Goal: Task Accomplishment & Management: Complete application form

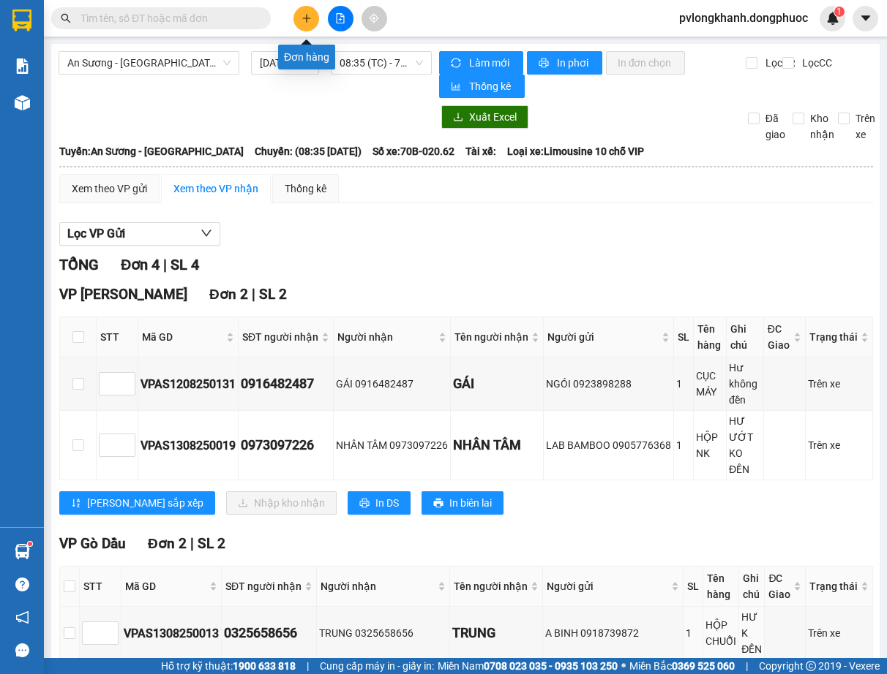
click at [304, 12] on button at bounding box center [306, 19] width 26 height 26
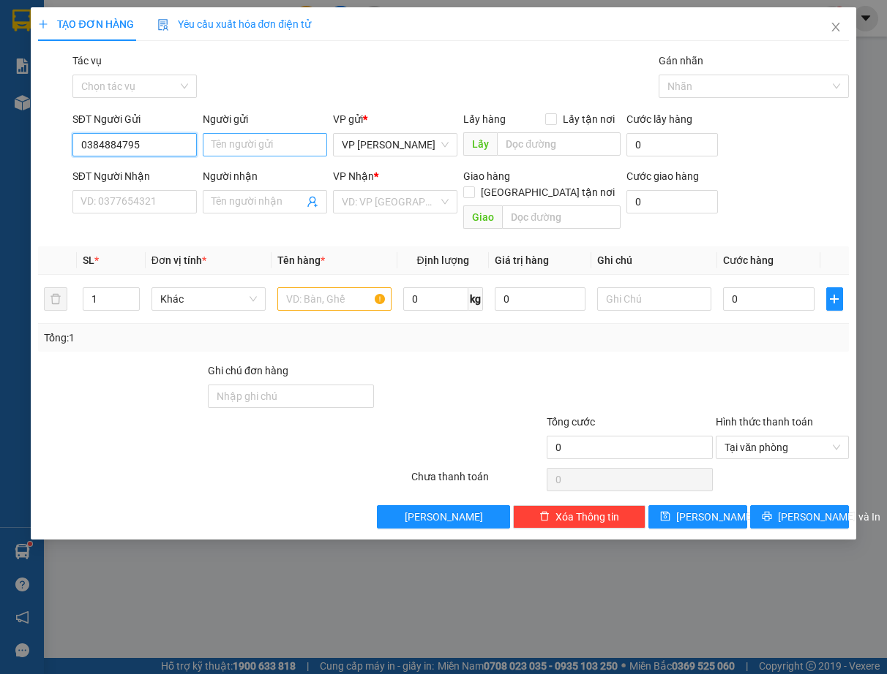
type input "0384884795"
click at [229, 150] on input "Người gửi" at bounding box center [265, 144] width 124 height 23
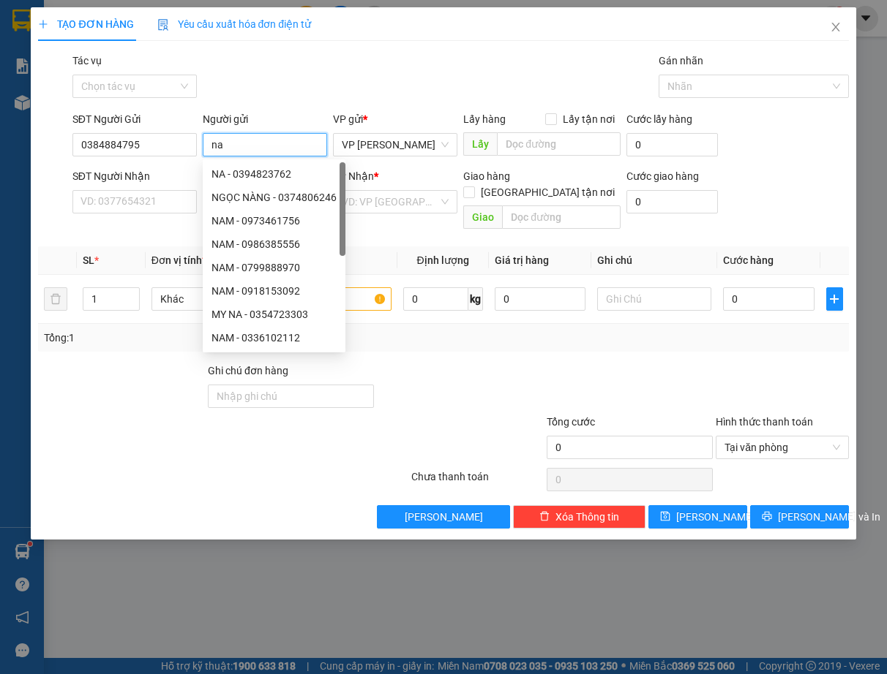
type input "n"
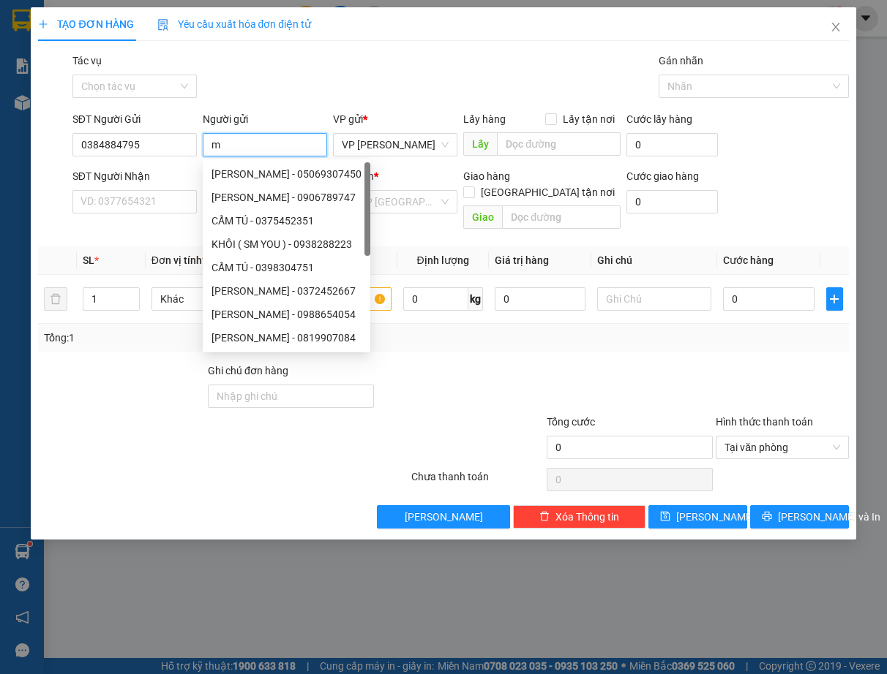
type input "m"
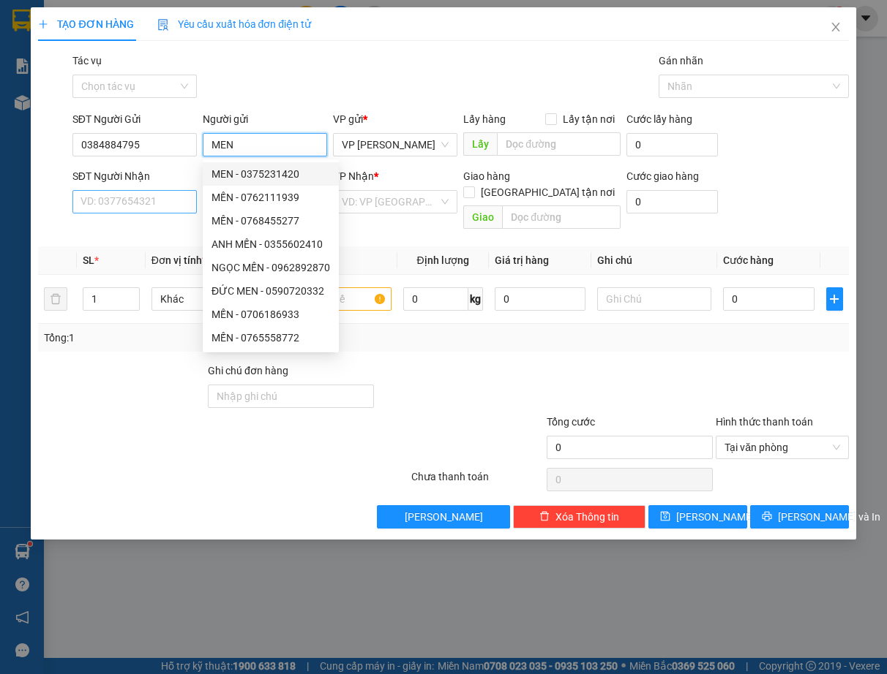
type input "MEN"
click at [149, 207] on input "SĐT Người Nhận" at bounding box center [134, 201] width 124 height 23
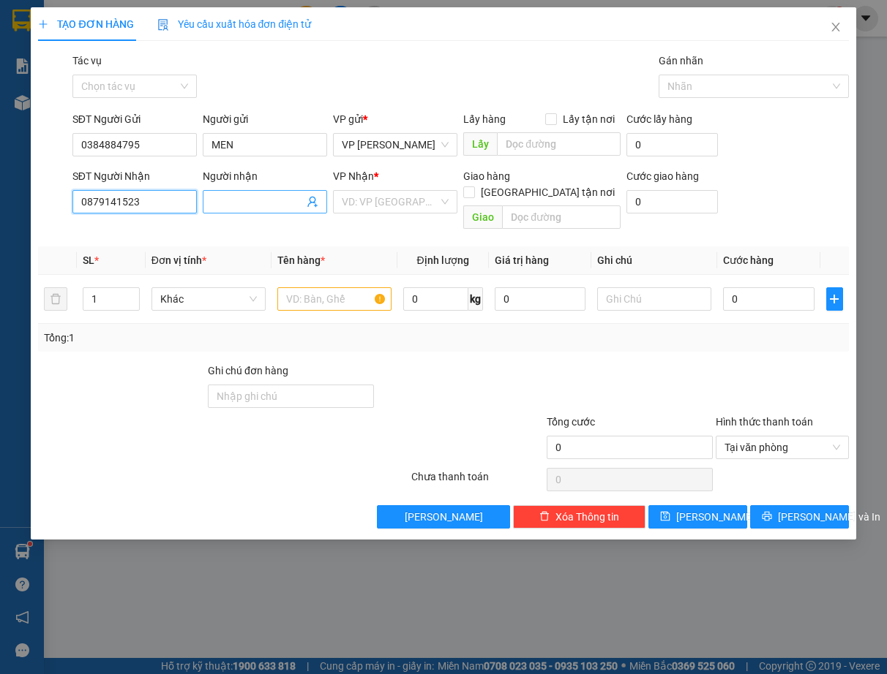
type input "0879141523"
click at [266, 200] on input "Người nhận" at bounding box center [257, 202] width 92 height 16
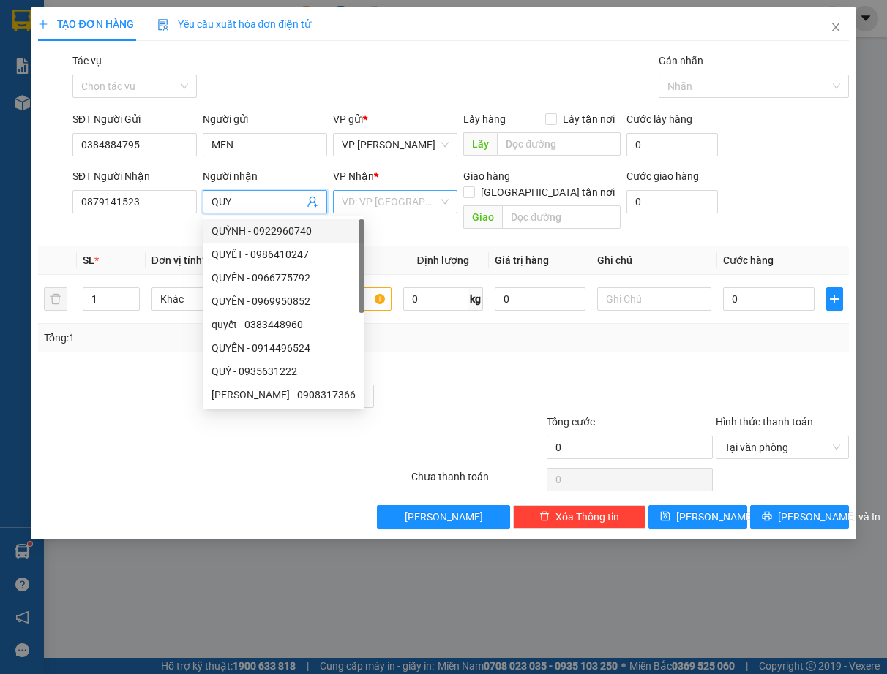
type input "QUY"
click at [414, 206] on input "search" at bounding box center [390, 202] width 97 height 22
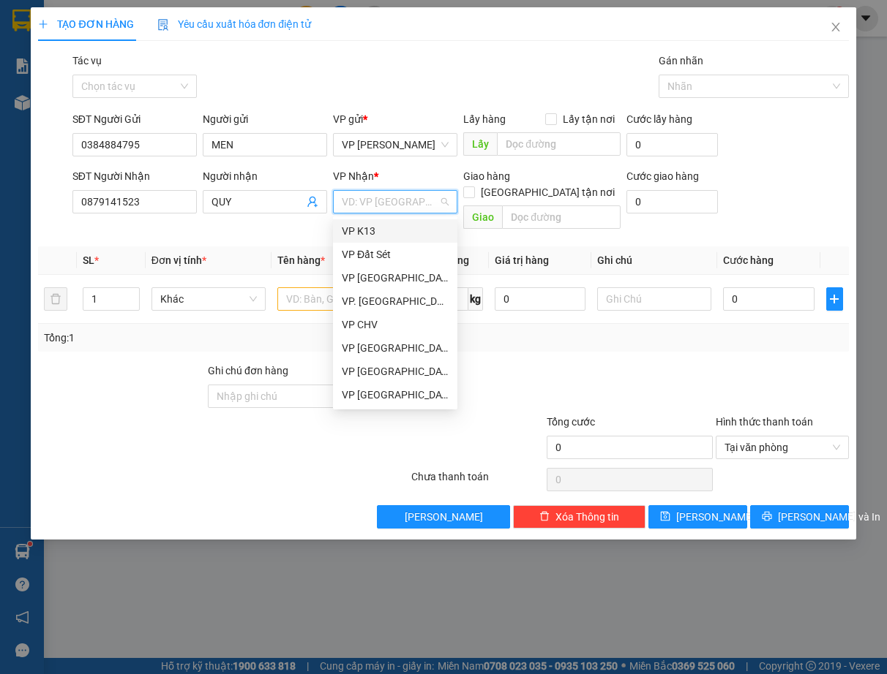
type input "Q"
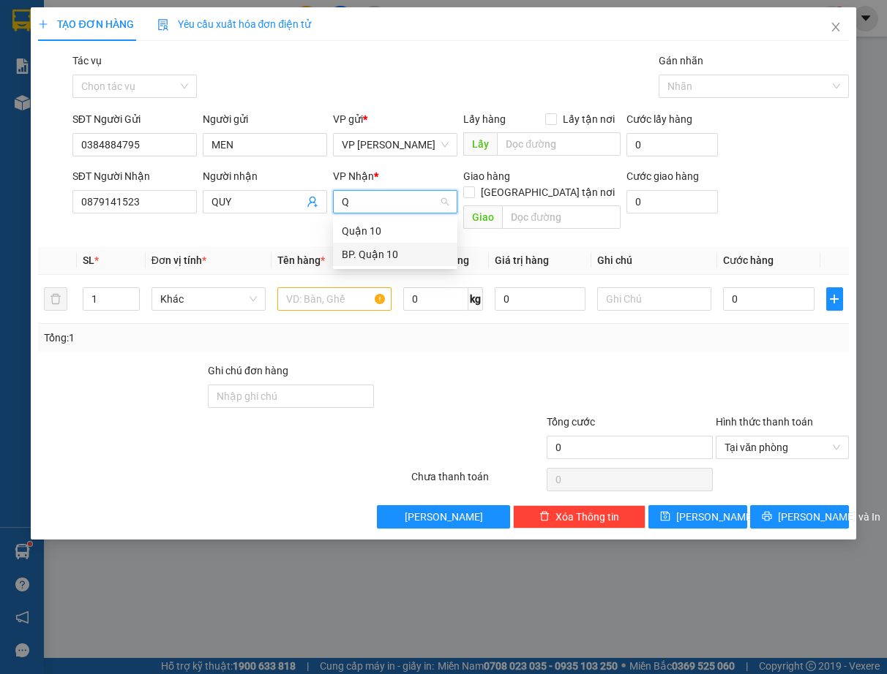
click at [396, 249] on div "BP. Quận 10" at bounding box center [395, 255] width 107 height 16
click at [334, 287] on input "text" at bounding box center [334, 298] width 114 height 23
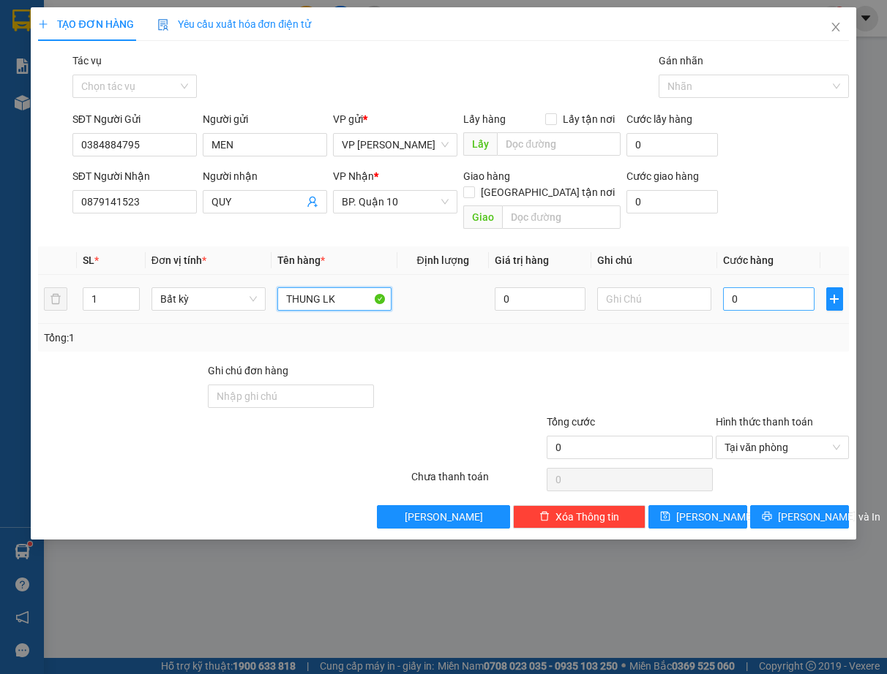
type input "THUNG LK"
click at [750, 287] on input "0" at bounding box center [768, 298] width 91 height 23
type input "5"
type input "50"
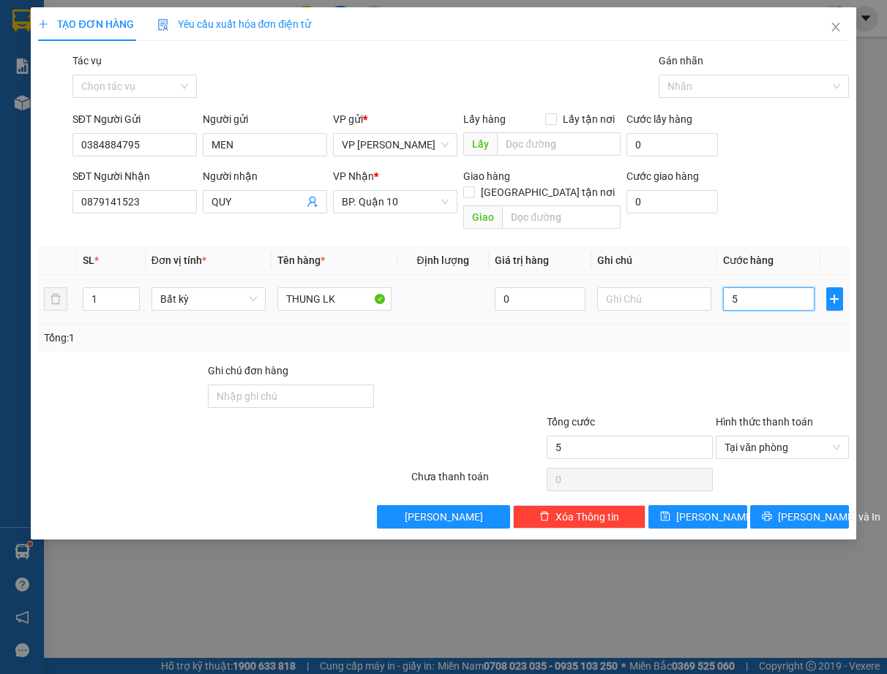
type input "50"
type input "50.000"
click at [631, 287] on input "text" at bounding box center [654, 298] width 114 height 23
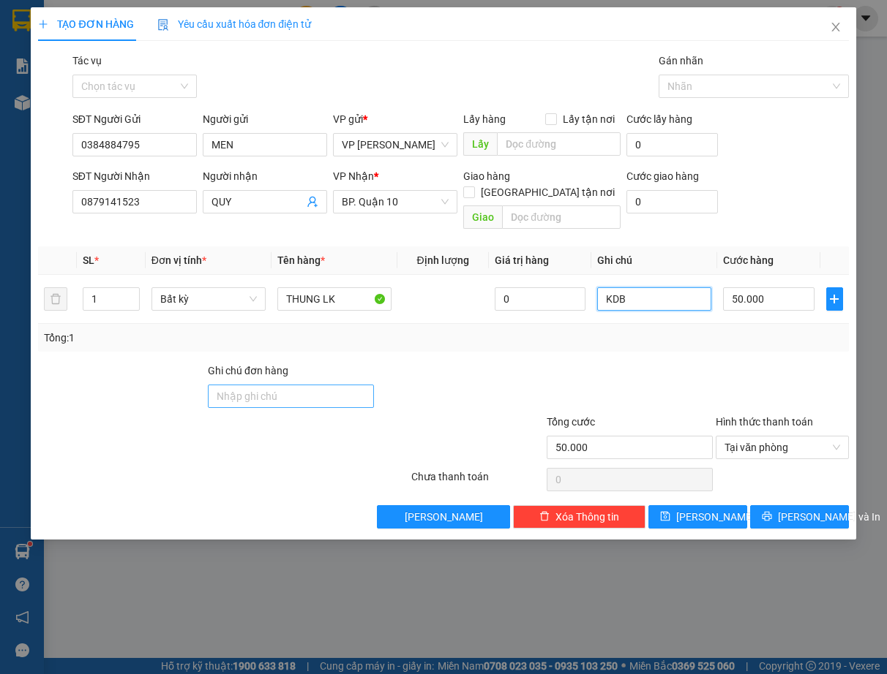
type input "KDB"
click at [280, 385] on input "Ghi chú đơn hàng" at bounding box center [291, 396] width 166 height 23
type input "KDB"
click at [772, 511] on icon "printer" at bounding box center [767, 516] width 10 height 10
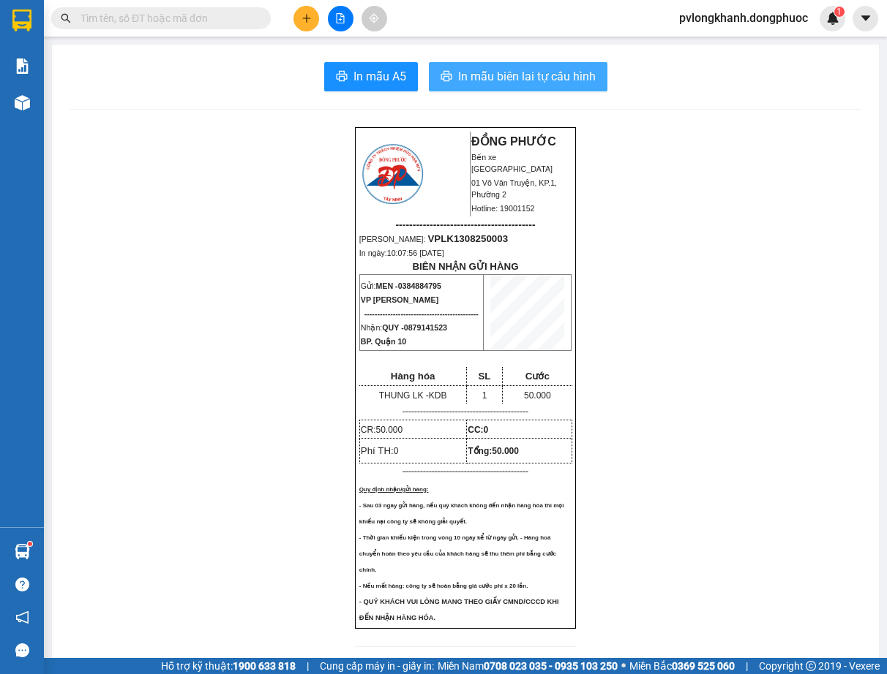
click at [527, 70] on span "In mẫu biên lai tự cấu hình" at bounding box center [527, 76] width 138 height 18
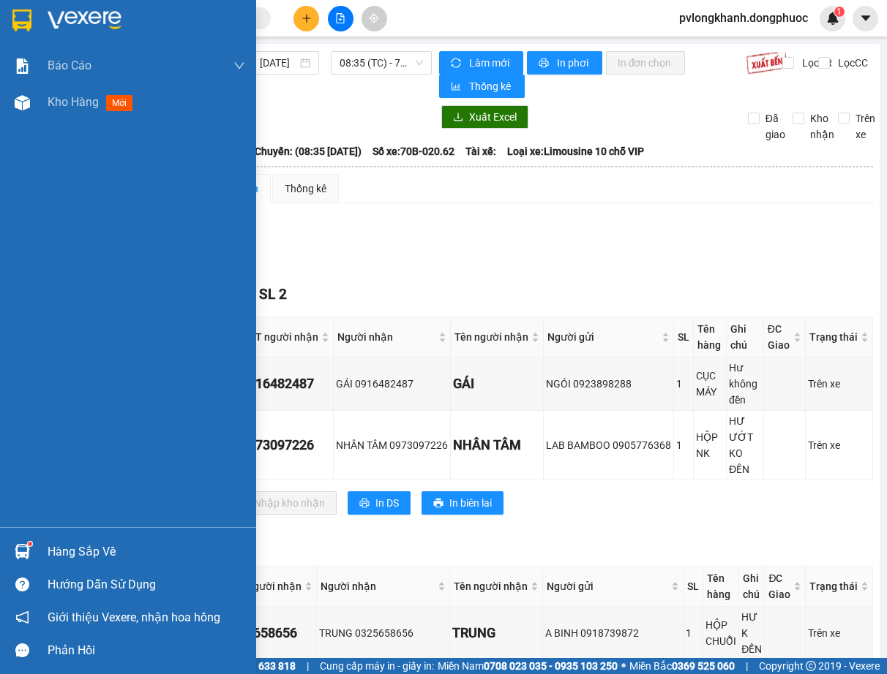
click at [86, 555] on div "Hàng sắp về" at bounding box center [147, 552] width 198 height 22
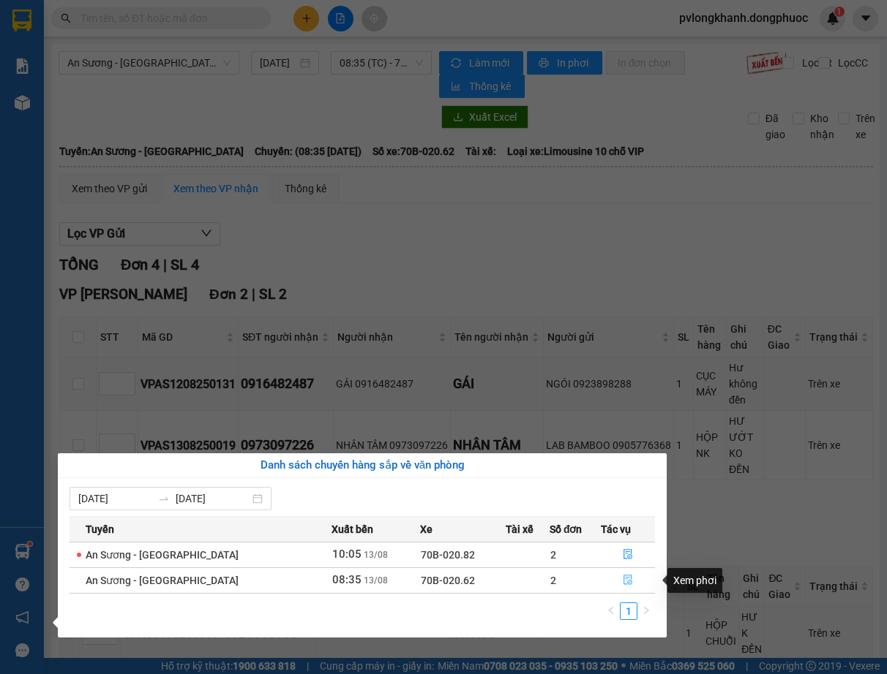
click at [623, 577] on icon "file-done" at bounding box center [628, 580] width 10 height 10
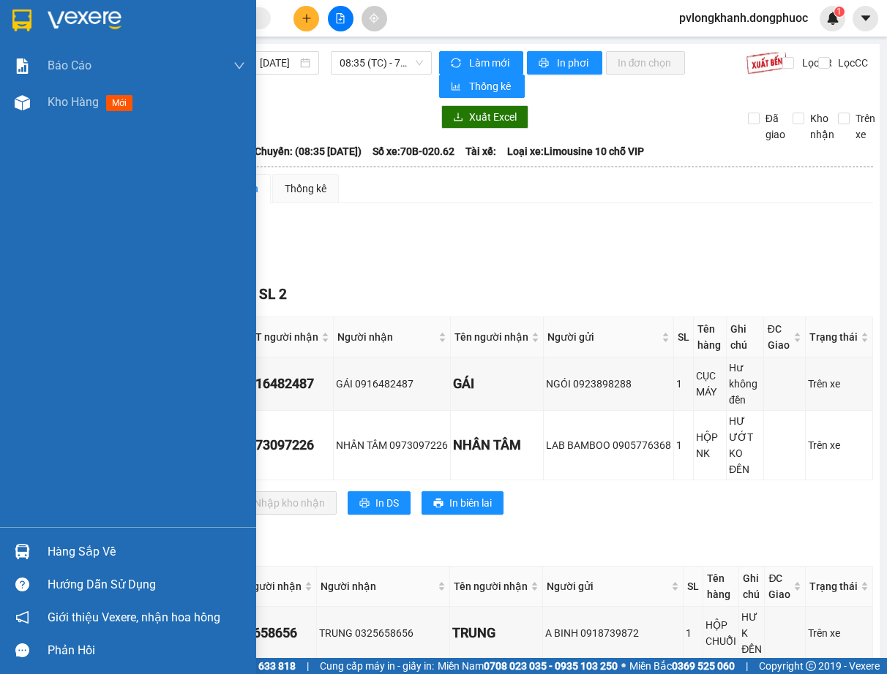
click at [114, 552] on div "Hàng sắp về" at bounding box center [147, 552] width 198 height 22
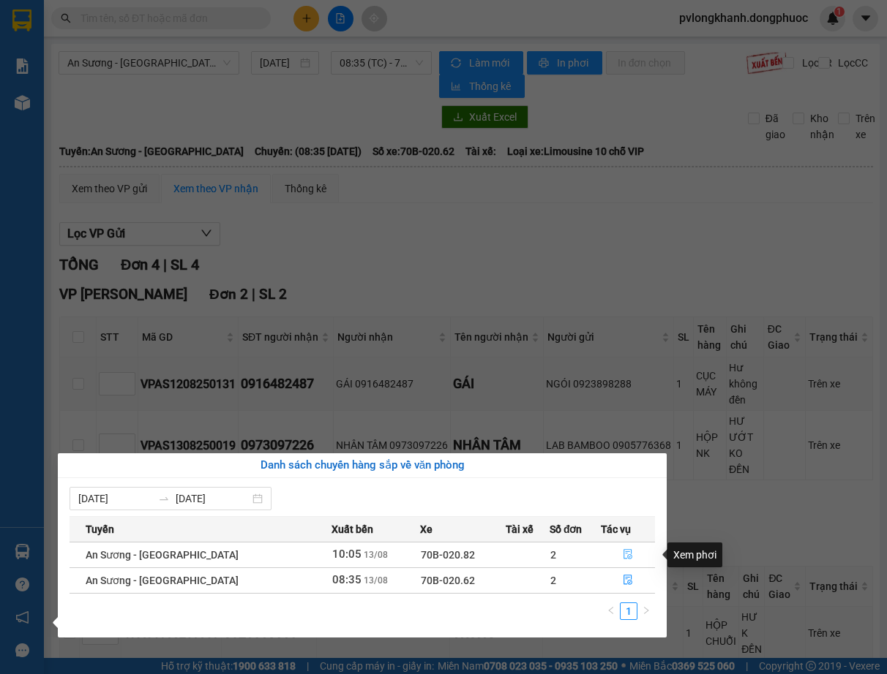
click at [623, 552] on icon "file-done" at bounding box center [627, 555] width 9 height 10
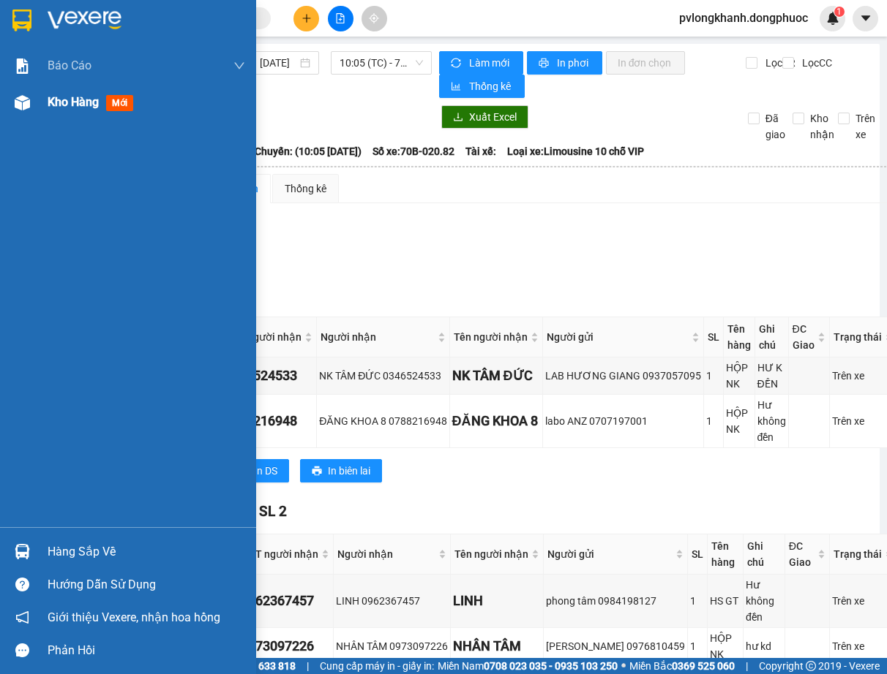
click at [56, 100] on span "Kho hàng" at bounding box center [73, 102] width 51 height 14
